Goal: Register for event/course

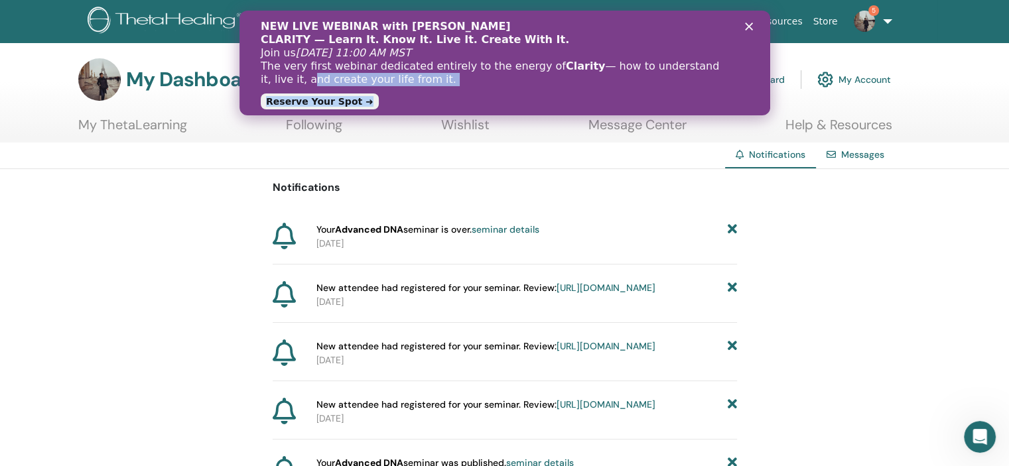
drag, startPoint x: 948, startPoint y: 71, endPoint x: 750, endPoint y: 26, distance: 202.8
click at [750, 26] on div "NEW LIVE WEBINAR with Vianna Stibal CLARITY — Learn It. Know It. Live It. Creat…" at bounding box center [504, 63] width 531 height 94
click at [750, 26] on icon "Close" at bounding box center [748, 27] width 8 height 8
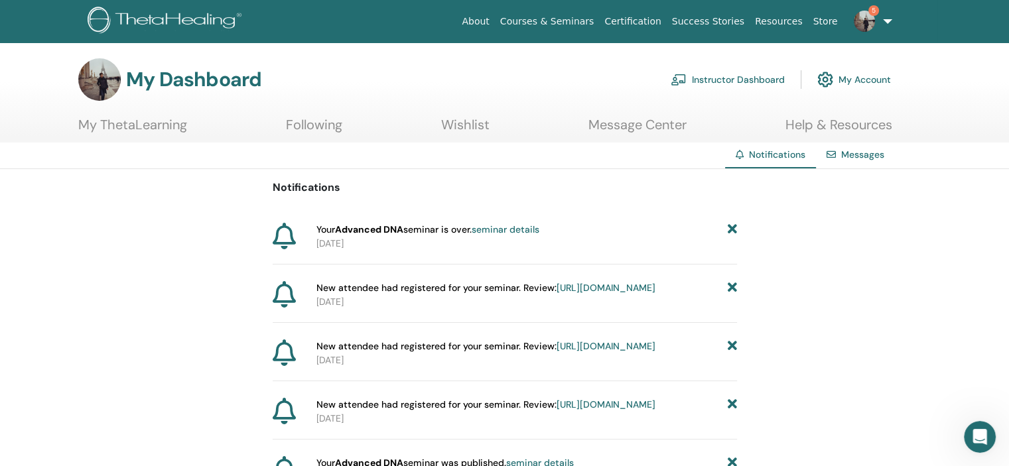
click at [161, 125] on link "My ThetaLearning" at bounding box center [132, 130] width 109 height 26
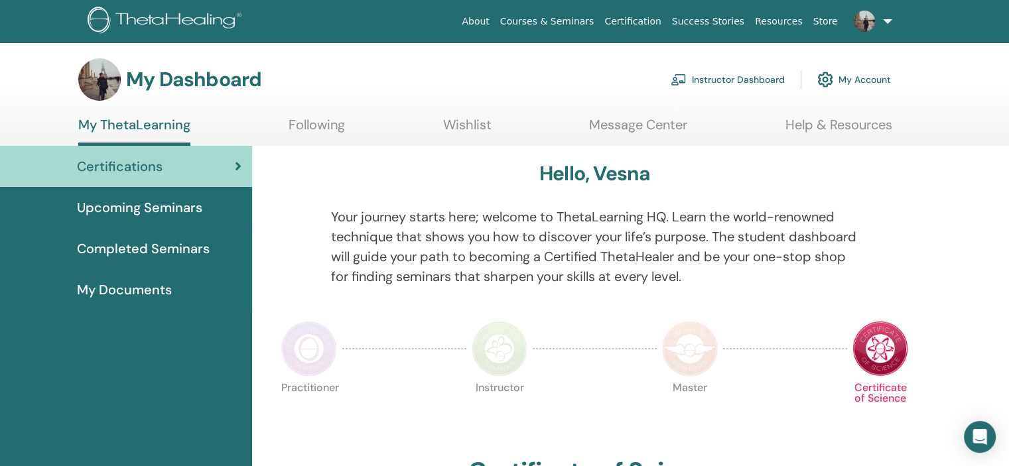
click at [133, 206] on span "Upcoming Seminars" at bounding box center [139, 208] width 125 height 20
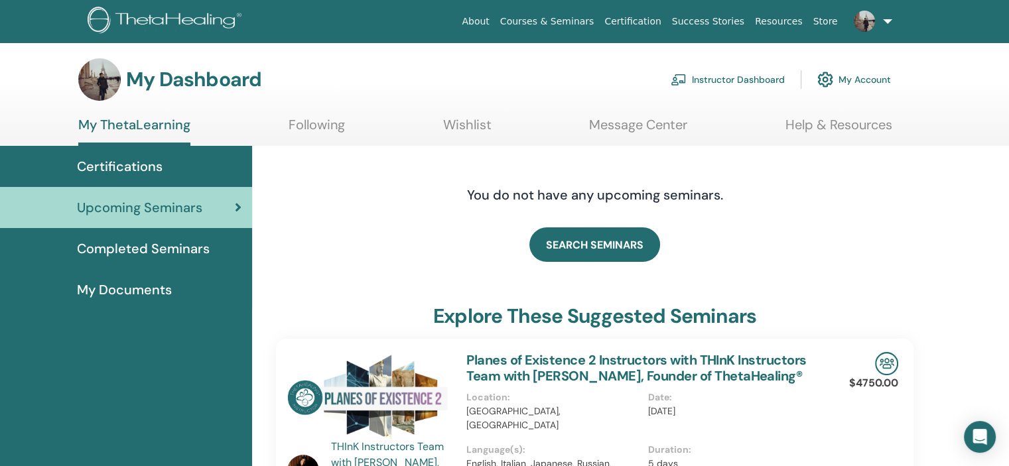
click at [545, 21] on link "Courses & Seminars" at bounding box center [547, 21] width 105 height 25
